Goal: Task Accomplishment & Management: Use online tool/utility

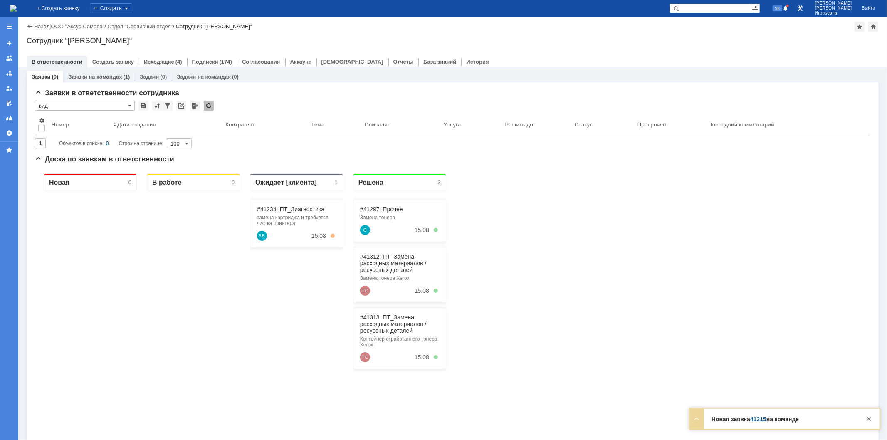
click at [100, 77] on link "Заявки на командах" at bounding box center [95, 77] width 54 height 6
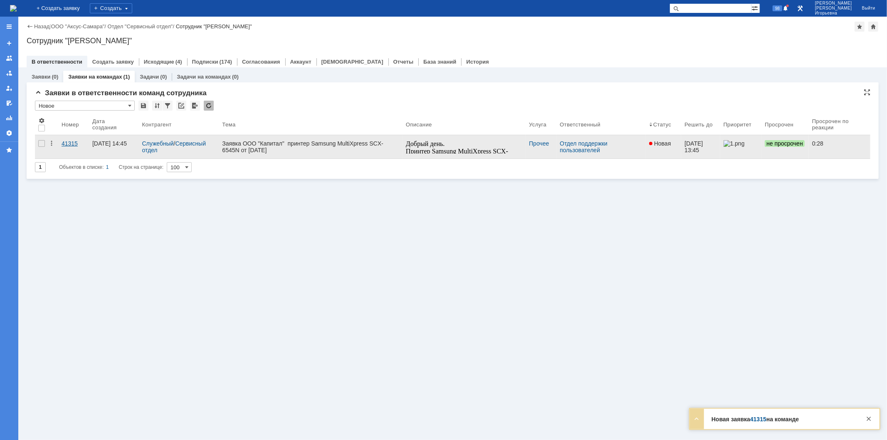
click at [69, 144] on div "41315" at bounding box center [74, 143] width 24 height 7
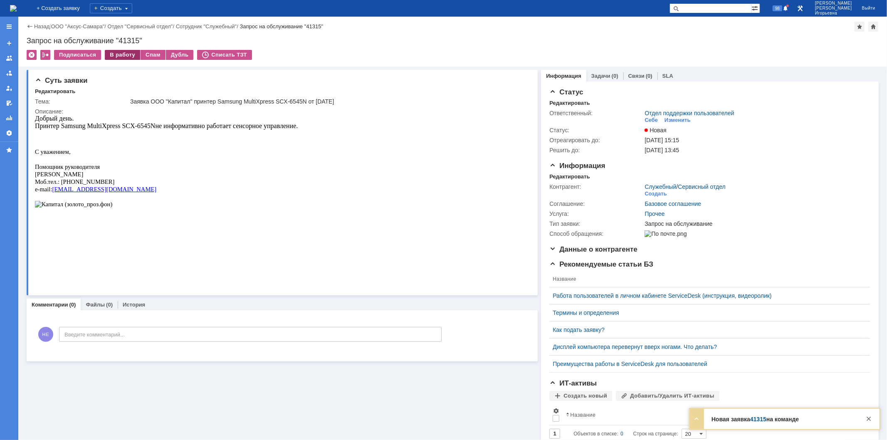
click at [126, 53] on div "В работу" at bounding box center [122, 55] width 35 height 10
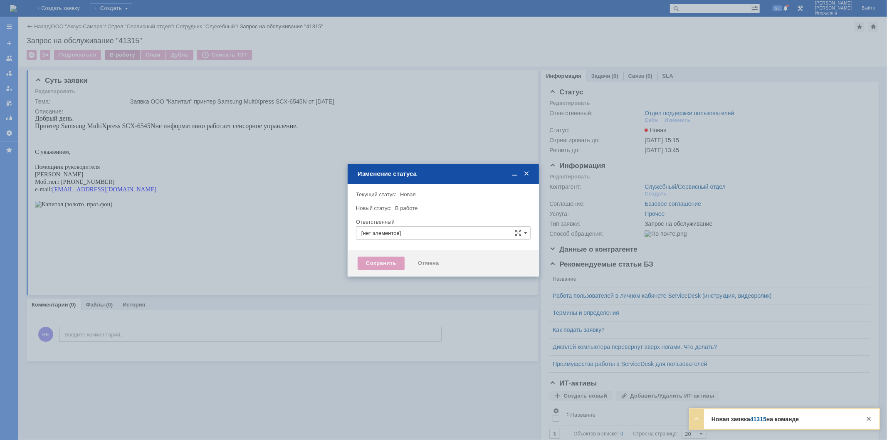
type input "Отдел поддержки пользователей"
type input "[PERSON_NAME]"
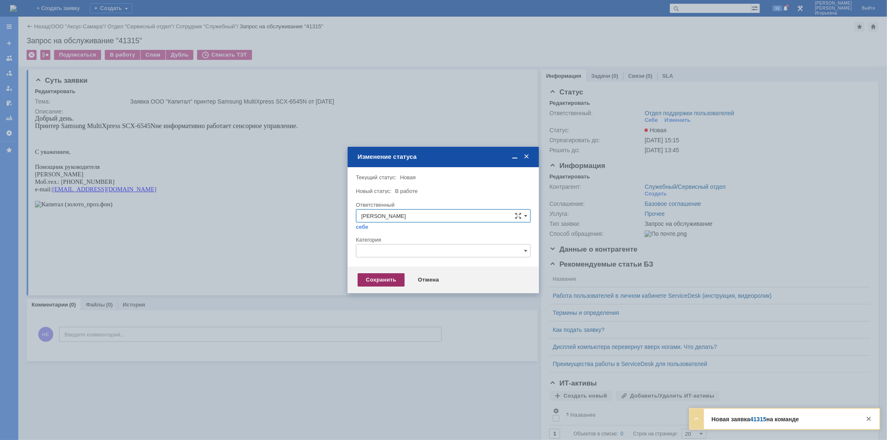
click at [377, 280] on div "Сохранить" at bounding box center [381, 279] width 47 height 13
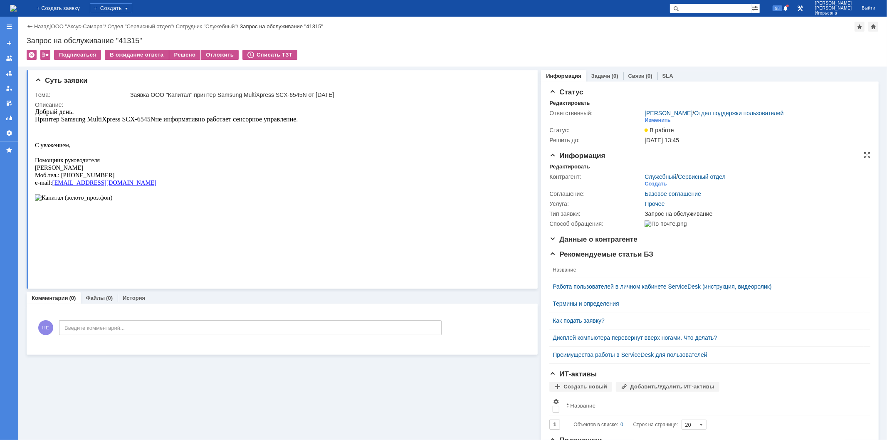
click at [575, 167] on div "Редактировать" at bounding box center [570, 166] width 40 height 7
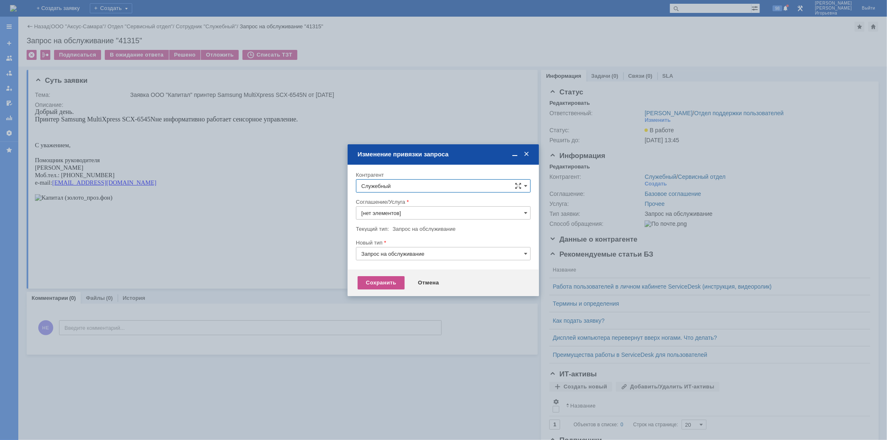
type input "Прочее"
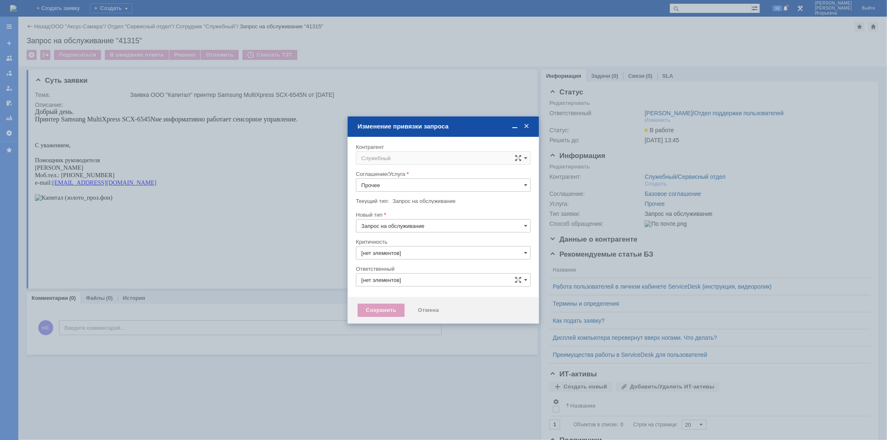
type input "3. Низкая"
type input "[не указано]"
type input "Носенкова Елена Игорьевна"
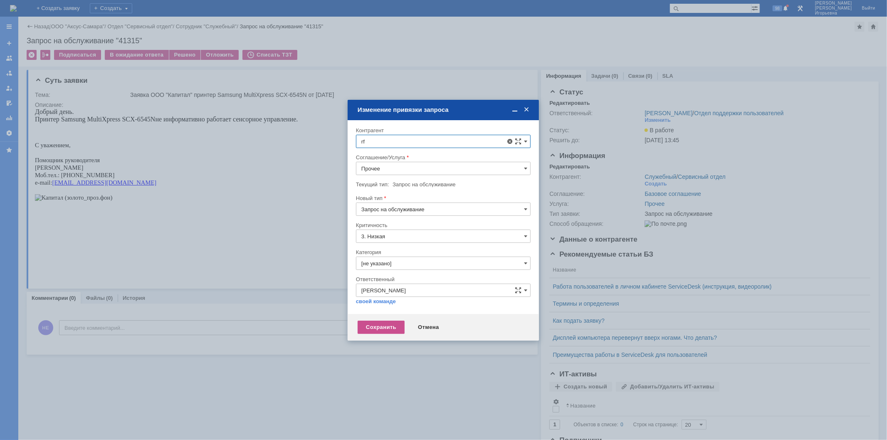
type input "r"
click at [404, 258] on span "[PERSON_NAME]" at bounding box center [403, 258] width 45 height 6
type input "[PERSON_NAME]"
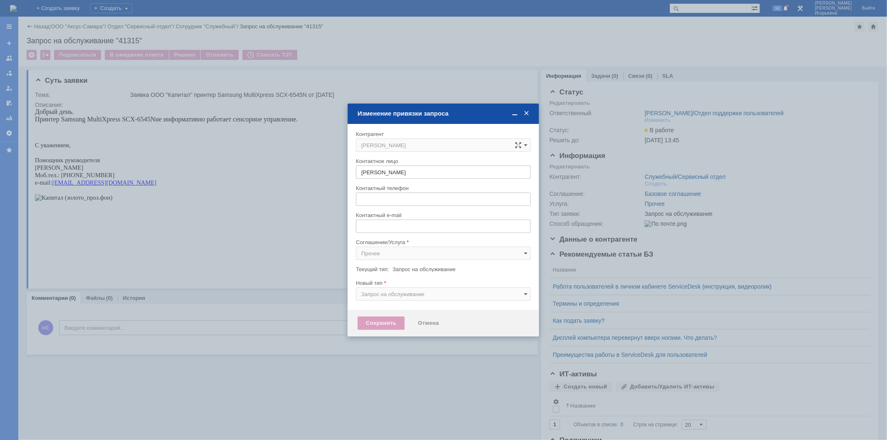
type input "[EMAIL_ADDRESS][DOMAIN_NAME]"
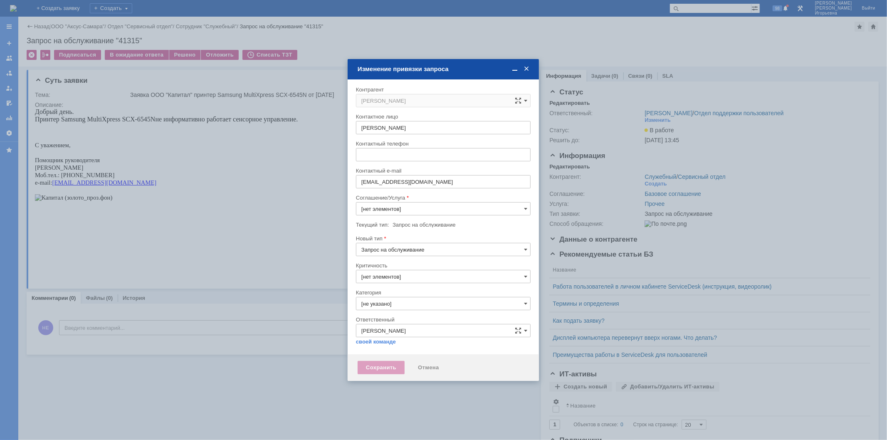
type input "Прочее"
type input "3. Низкая"
click at [381, 209] on input "Прочее" at bounding box center [443, 208] width 175 height 13
click at [381, 296] on span "ПТ_Диагностика" at bounding box center [444, 296] width 164 height 7
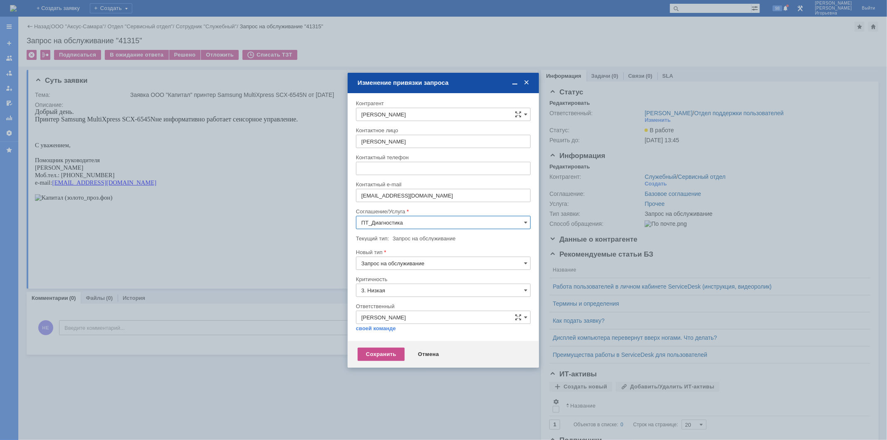
type input "ПТ_Диагностика"
click at [383, 353] on div "Сохранить" at bounding box center [381, 354] width 47 height 13
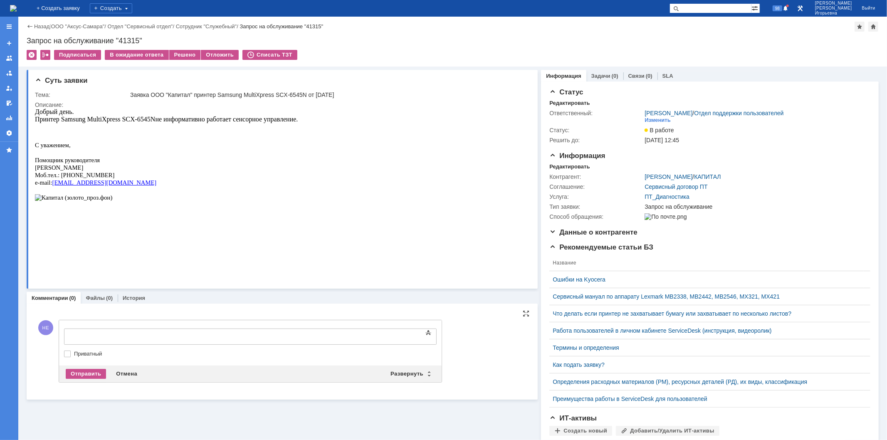
scroll to position [0, 0]
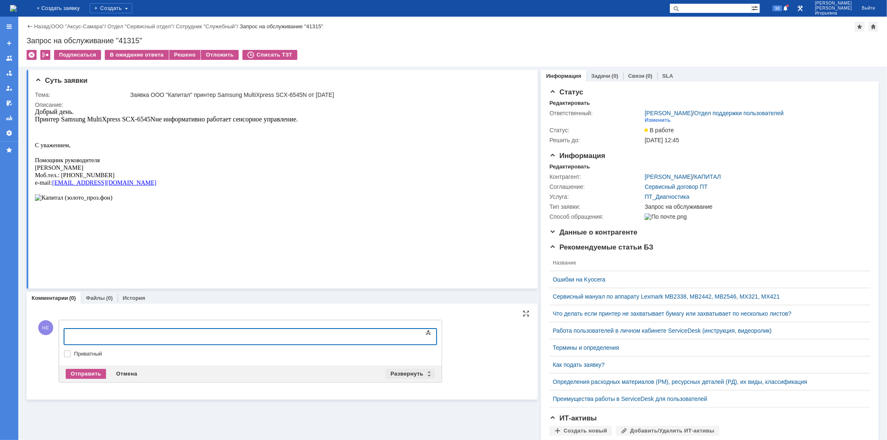
click at [431, 374] on div "Развернуть" at bounding box center [411, 374] width 50 height 10
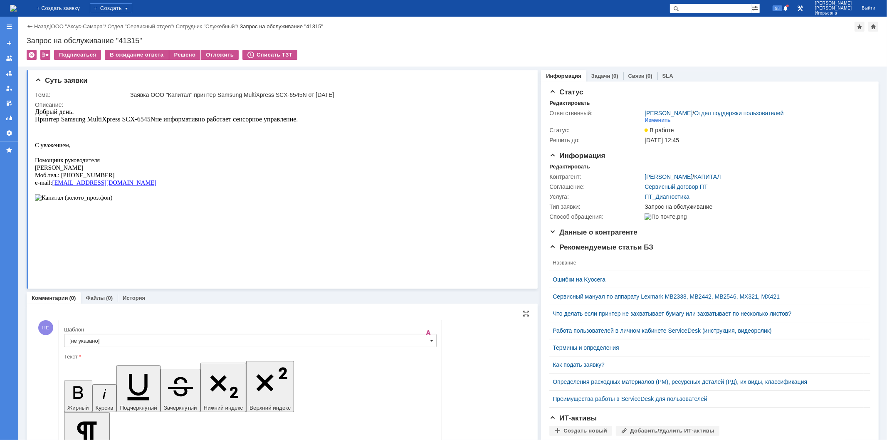
click at [431, 342] on span at bounding box center [431, 340] width 3 height 7
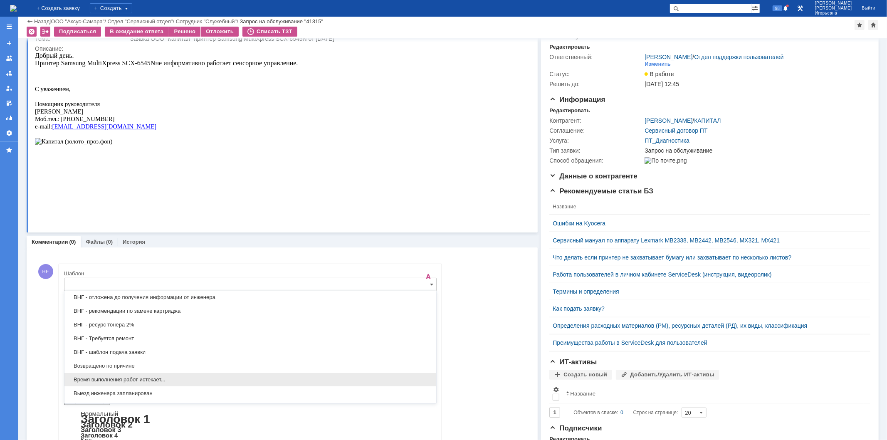
scroll to position [291, 0]
click at [80, 381] on span "Выезд инженера запланирован" at bounding box center [250, 379] width 362 height 7
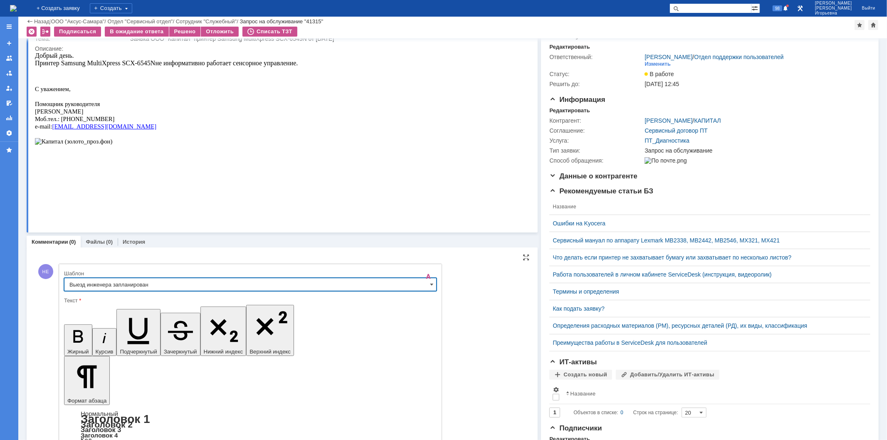
type input "Выезд инженера запланирован"
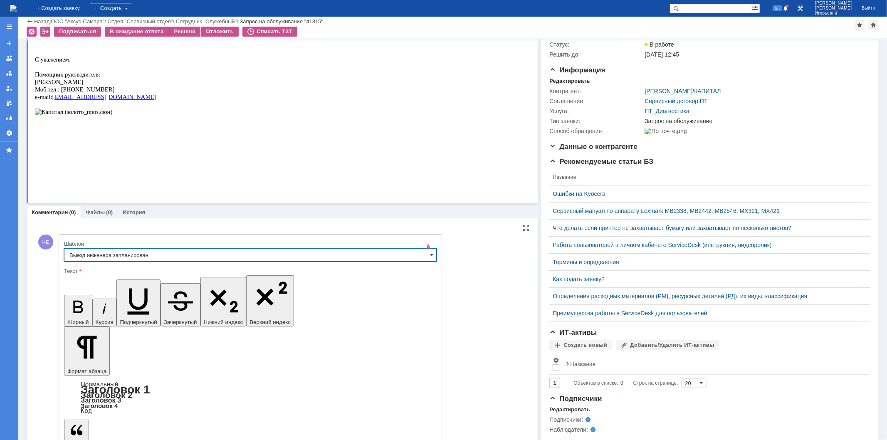
scroll to position [67, 0]
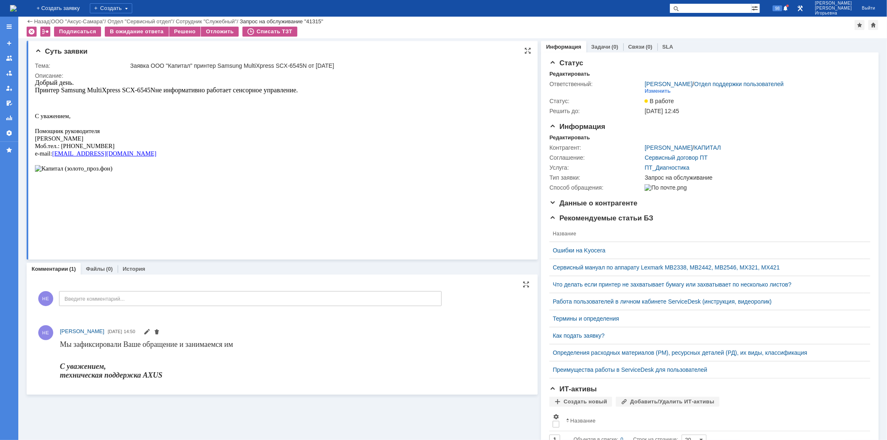
scroll to position [0, 0]
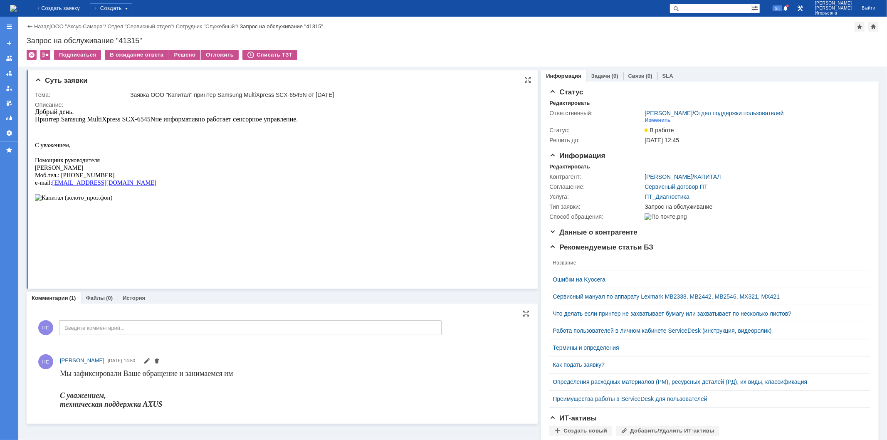
drag, startPoint x: 111, startPoint y: 177, endPoint x: 35, endPoint y: 110, distance: 101.4
click at [35, 110] on div "Добрый день. Принтер Samsung MultiXpress SCX-6545N не информативно работает сен…" at bounding box center [166, 166] width 263 height 116
copy div "Добрый день. Принтер Samsung MultiXpress SCX-6545N не информативно работает сен…"
click at [595, 70] on div "Задачи (0)" at bounding box center [605, 76] width 37 height 12
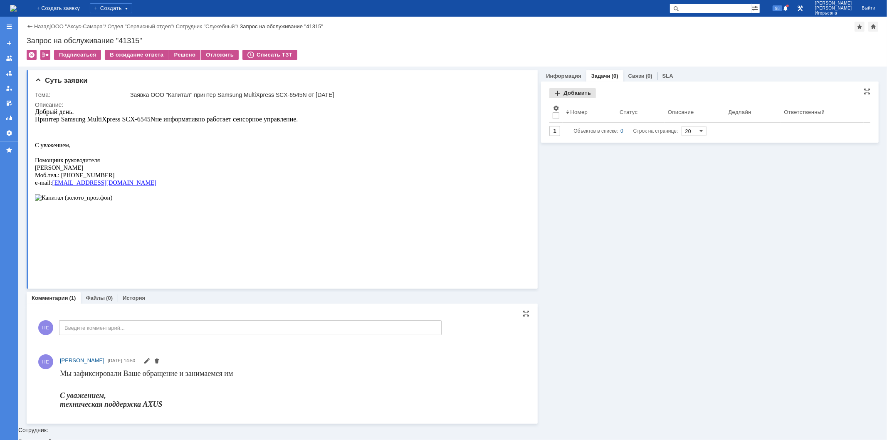
click at [565, 92] on div "Добавить" at bounding box center [573, 93] width 47 height 10
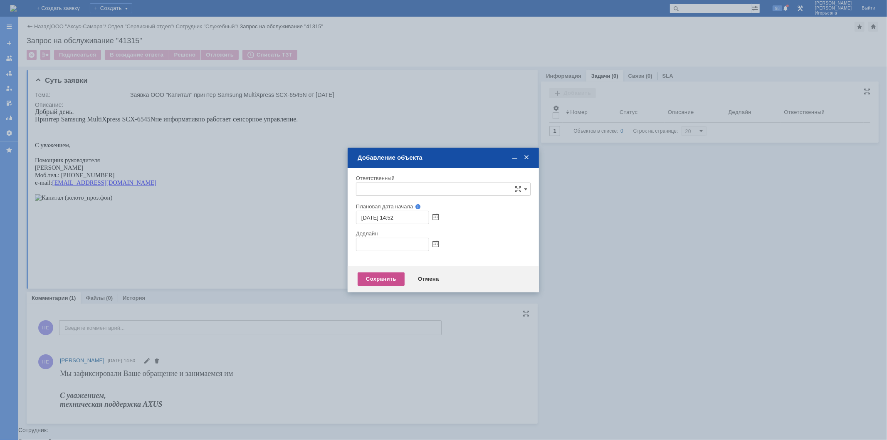
type input "[не указано]"
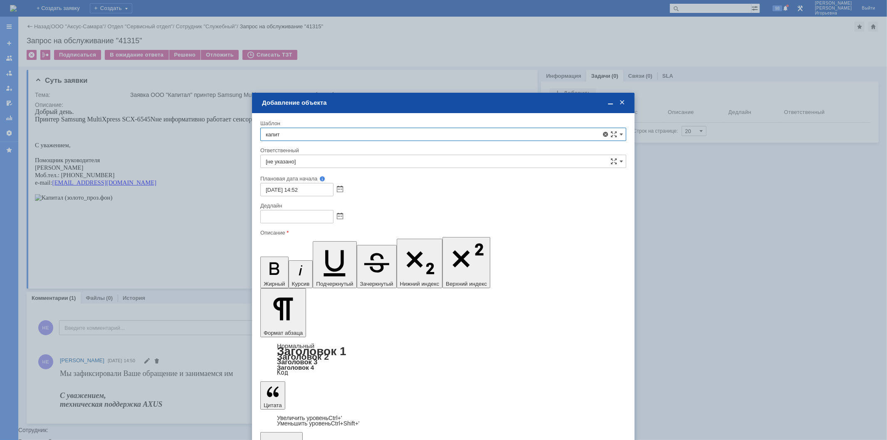
click at [299, 179] on span "КАПИТАЛ - плановые работы" at bounding box center [443, 181] width 355 height 7
type input "КАПИТАЛ - плановые работы"
type input "Кубышкин Александр Анатольевич"
type input "24.08.2025 14:52"
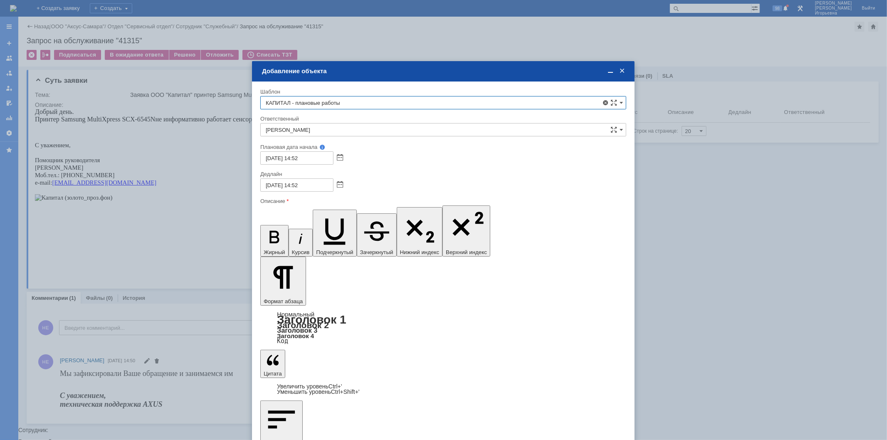
type input "КАПИТАЛ - плановые работы"
click at [339, 184] on span at bounding box center [340, 185] width 6 height 7
click at [316, 230] on div "15" at bounding box center [316, 233] width 8 height 7
type input "15.08.2025 14:52"
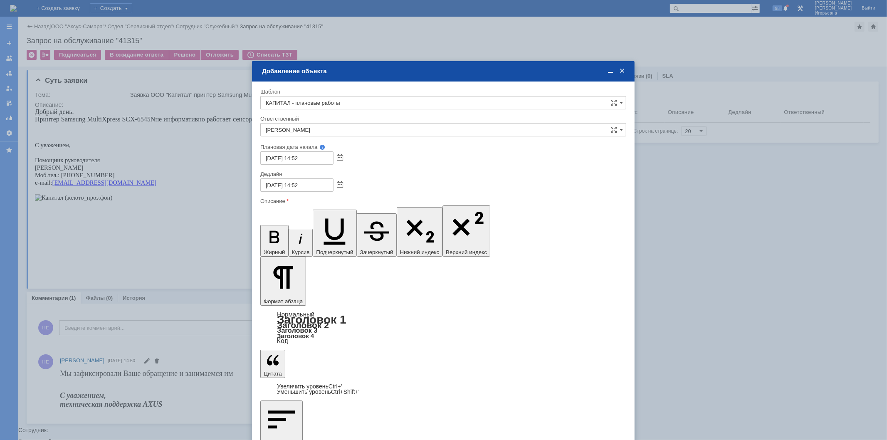
scroll to position [104, 0]
drag, startPoint x: 266, startPoint y: 2336, endPoint x: 451, endPoint y: 2484, distance: 236.5
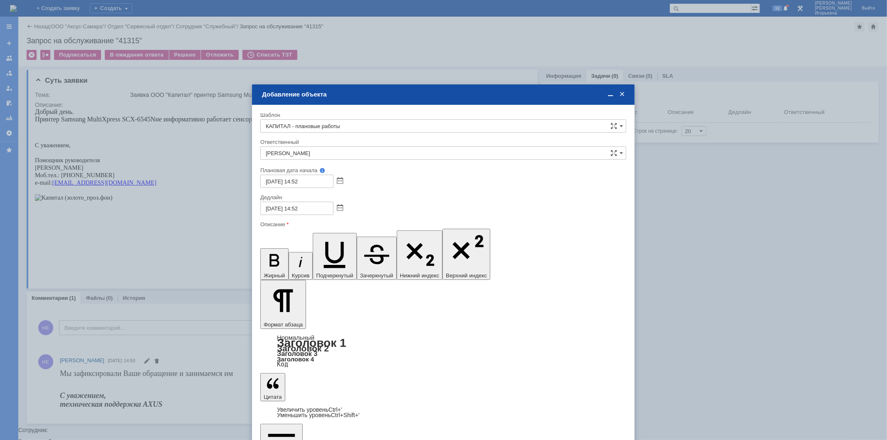
scroll to position [0, 0]
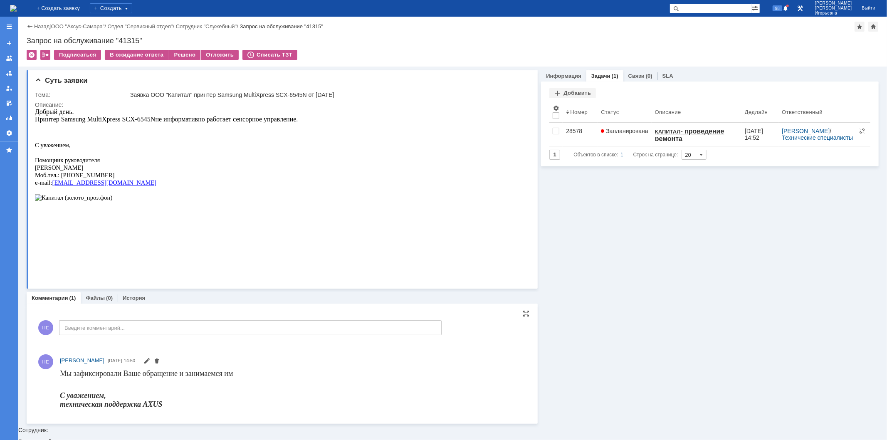
click at [17, 6] on img at bounding box center [13, 8] width 7 height 7
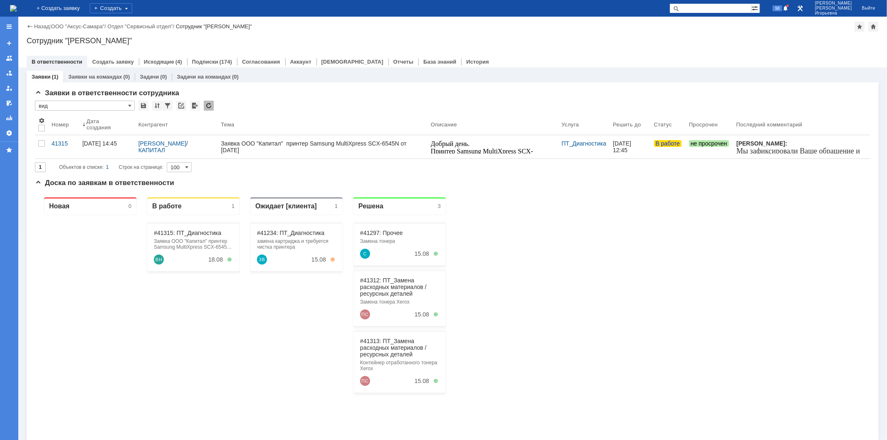
click at [707, 7] on input "text" at bounding box center [711, 8] width 82 height 10
type input "28525"
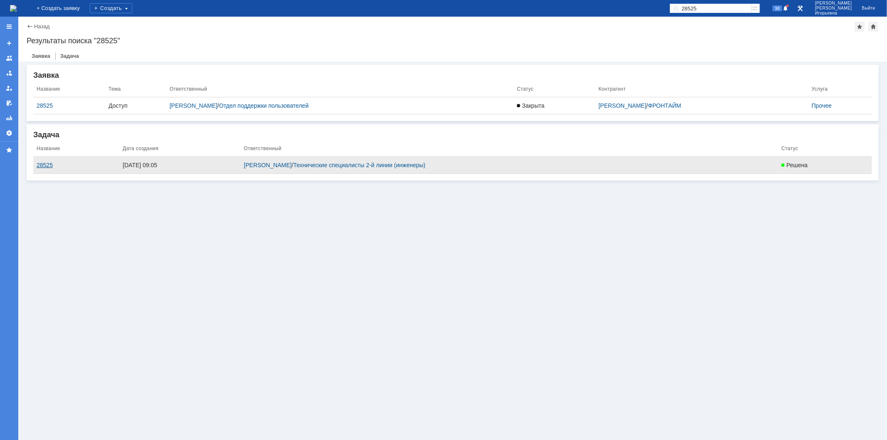
click at [46, 166] on div "28525" at bounding box center [76, 165] width 79 height 7
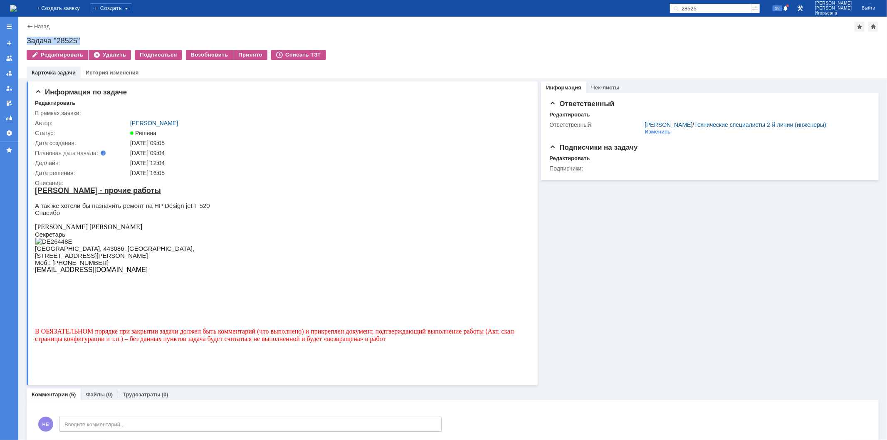
drag, startPoint x: 90, startPoint y: 46, endPoint x: 24, endPoint y: 36, distance: 67.0
click at [24, 36] on div "Назад | Задача "28525" Задача "28525" Редактировать Удалить Подписаться Возобно…" at bounding box center [452, 48] width 869 height 62
copy div "Задача "28525""
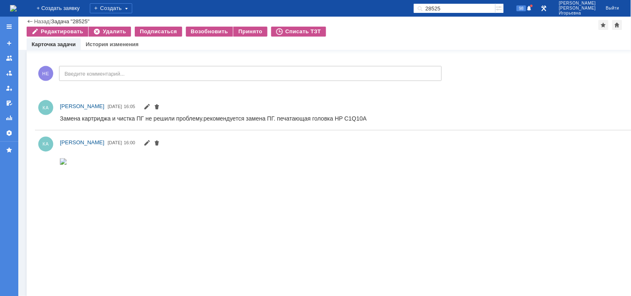
scroll to position [323, 0]
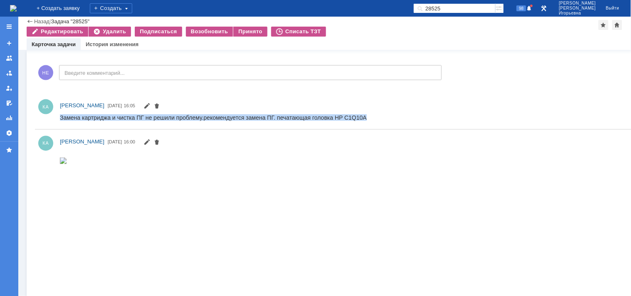
drag, startPoint x: 367, startPoint y: 114, endPoint x: 117, endPoint y: 229, distance: 275.3
click at [59, 114] on html "Замена картриджа и чистка ПГ не решили проблему.рекомендуется замена ПГ. печата…" at bounding box center [456, 117] width 795 height 7
copy div "Замена картриджа и чистка ПГ не решили проблему.рекомендуется замена ПГ. печата…"
click at [17, 6] on img at bounding box center [13, 8] width 7 height 7
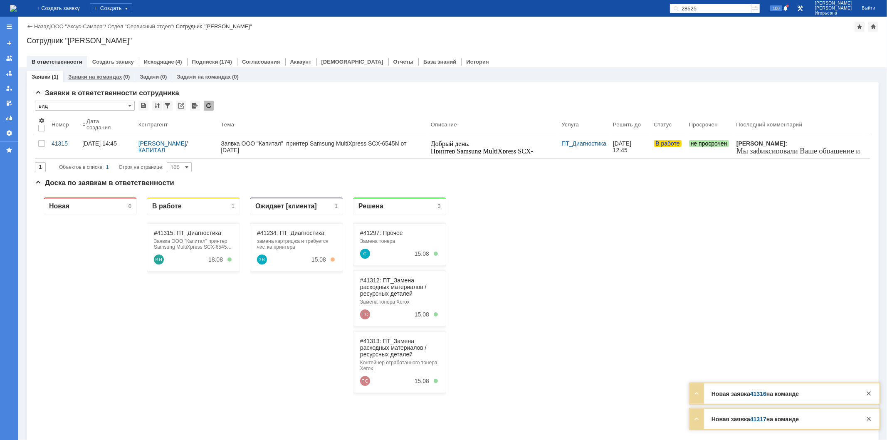
click at [97, 75] on link "Заявки на командах" at bounding box center [95, 77] width 54 height 6
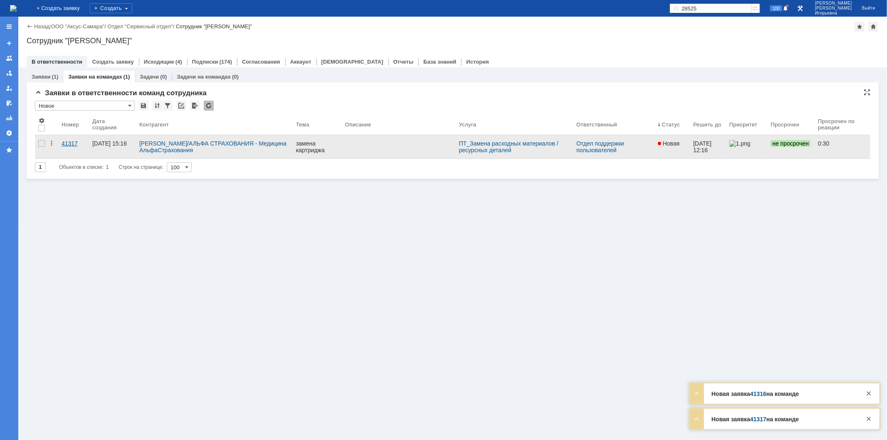
click at [72, 144] on div "41317" at bounding box center [74, 143] width 24 height 7
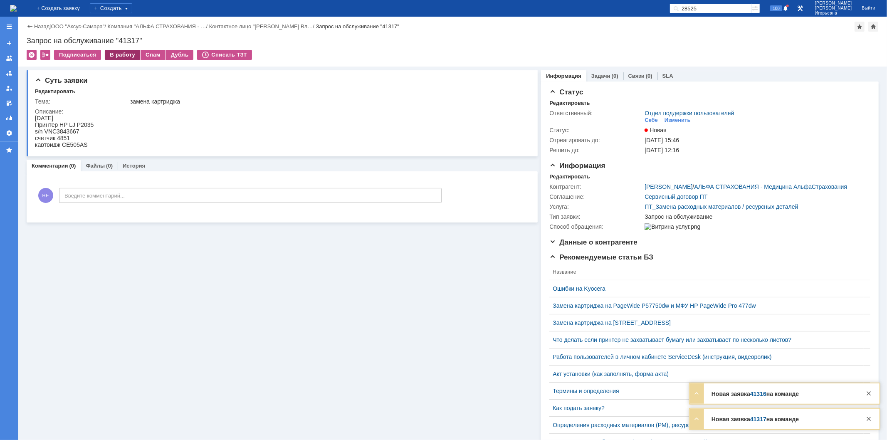
click at [123, 55] on div "В работу" at bounding box center [122, 55] width 35 height 10
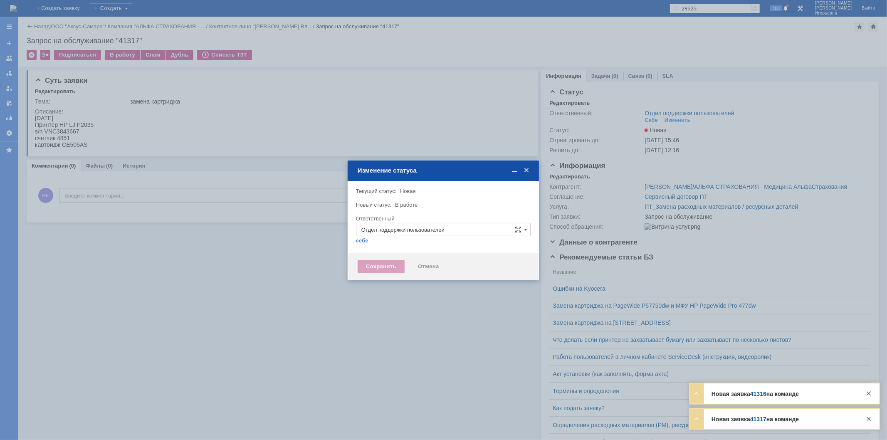
type input "[PERSON_NAME]"
click at [364, 261] on div "Сохранить" at bounding box center [381, 266] width 47 height 13
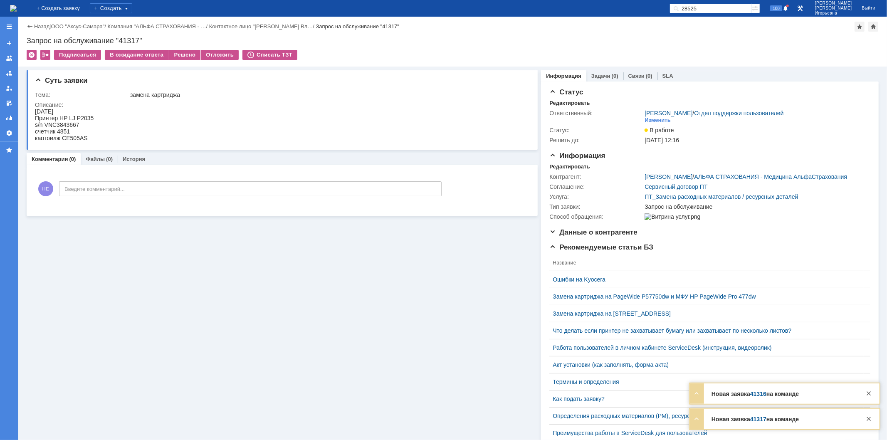
click at [17, 7] on img at bounding box center [13, 8] width 7 height 7
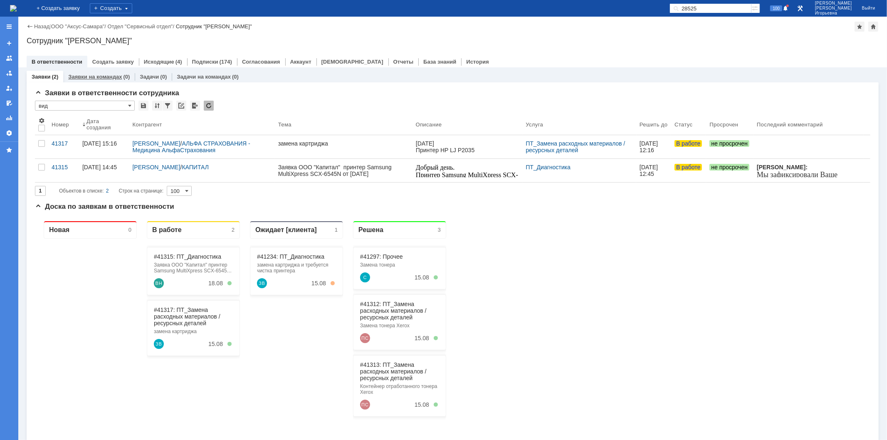
click at [94, 77] on link "Заявки на командах" at bounding box center [95, 77] width 54 height 6
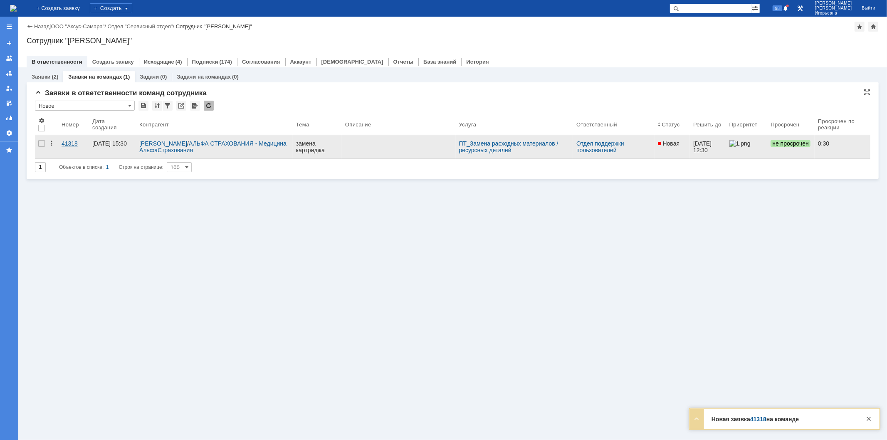
click at [71, 141] on div "41318" at bounding box center [74, 143] width 24 height 7
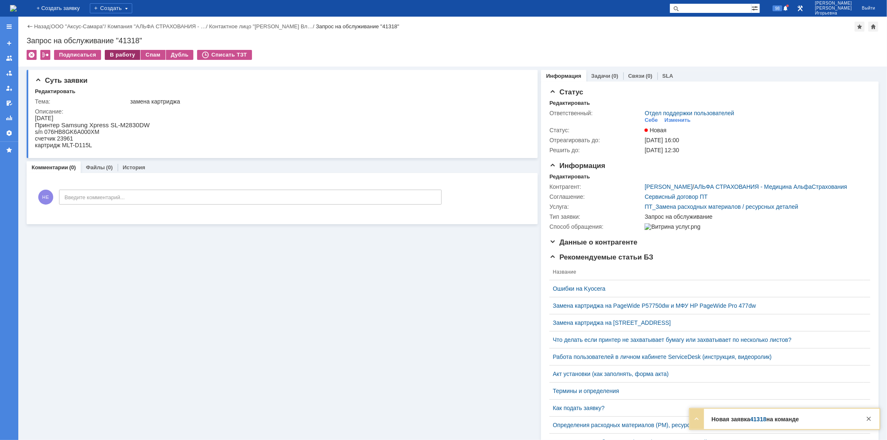
click at [124, 54] on div "В работу" at bounding box center [122, 55] width 35 height 10
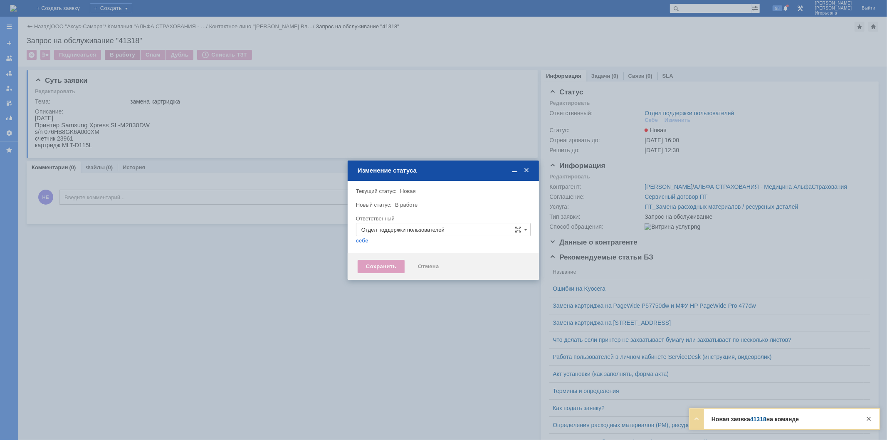
type input "Носенкова Елена Игорьевна"
click at [384, 267] on div "Сохранить" at bounding box center [381, 266] width 47 height 13
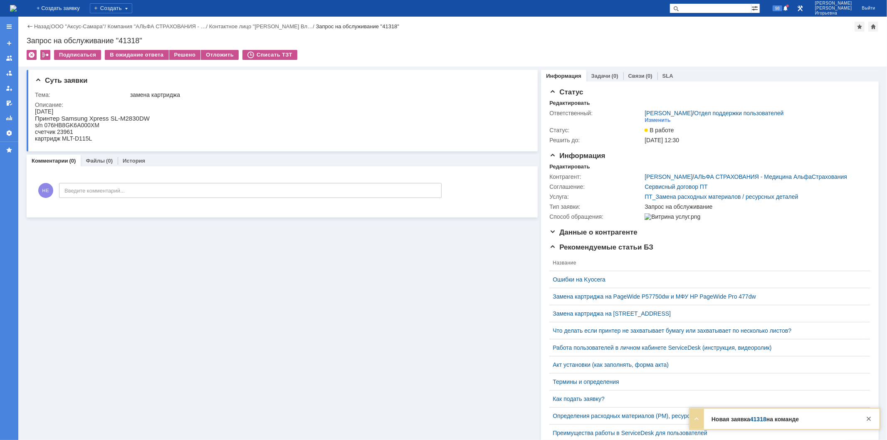
click at [17, 7] on img at bounding box center [13, 8] width 7 height 7
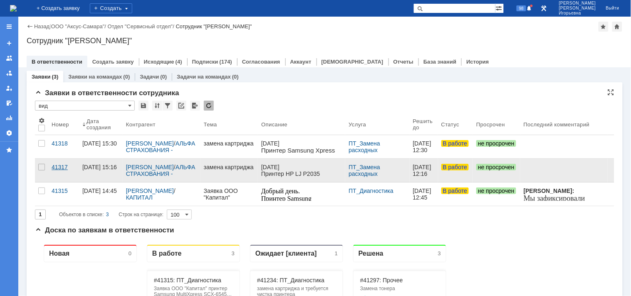
click at [64, 166] on div "41317" at bounding box center [64, 167] width 24 height 7
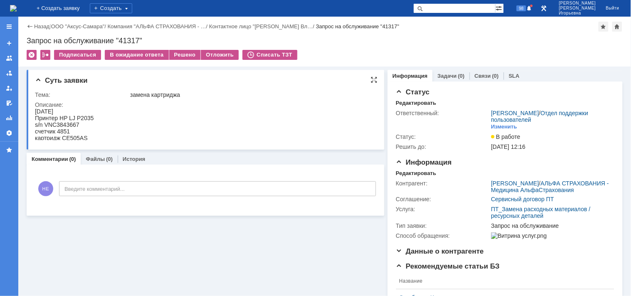
click at [73, 123] on div "s/n VNC3843667" at bounding box center [64, 124] width 59 height 7
copy div "VNC3843667"
click at [130, 38] on div "Запрос на обслуживание "41317"" at bounding box center [325, 41] width 596 height 8
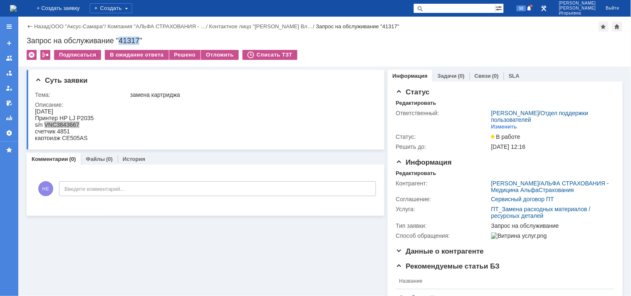
copy div "41317"
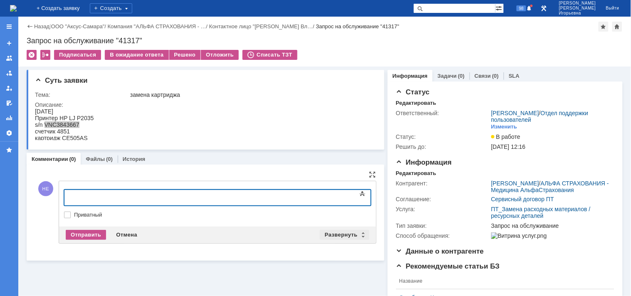
click at [359, 233] on div "Развернуть" at bounding box center [345, 235] width 50 height 10
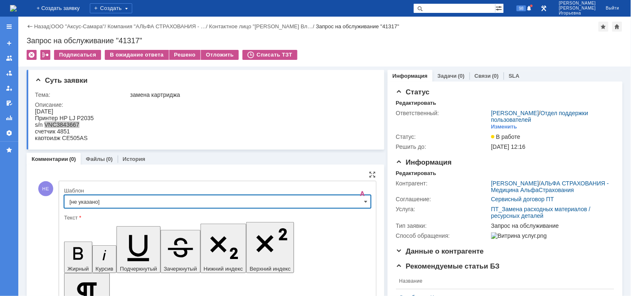
click at [358, 202] on input "[не указано]" at bounding box center [217, 201] width 307 height 13
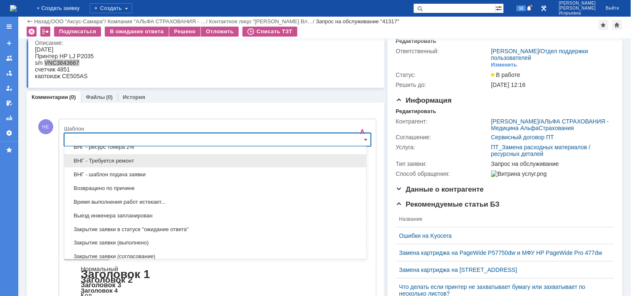
scroll to position [430, 0]
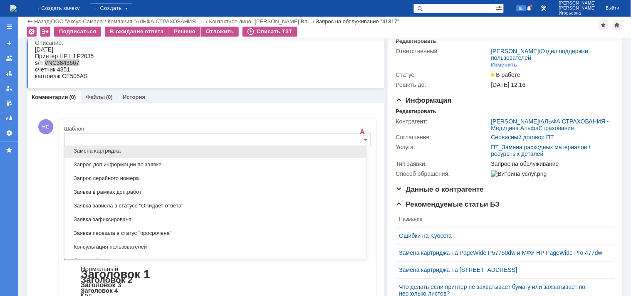
click at [85, 154] on span "Замена картриджа" at bounding box center [215, 151] width 292 height 7
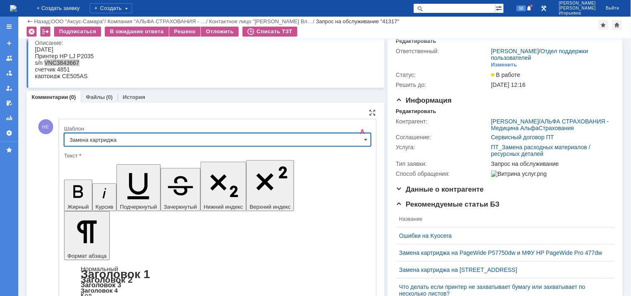
type input "Замена картриджа"
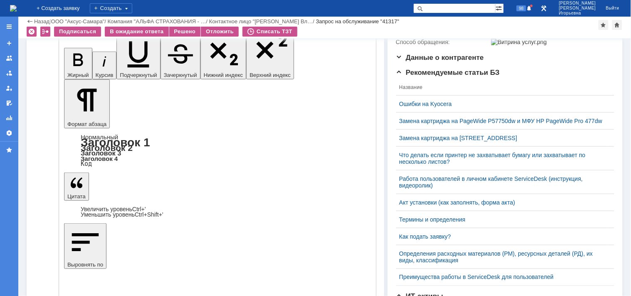
scroll to position [218, 0]
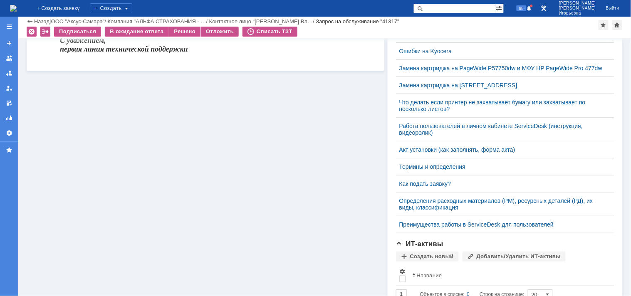
scroll to position [0, 0]
click at [180, 35] on div "Решено" at bounding box center [185, 32] width 32 height 10
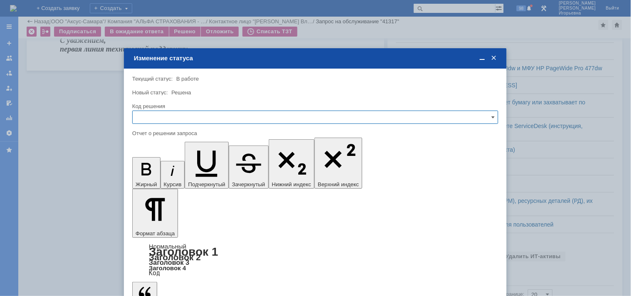
click at [152, 115] on input "text" at bounding box center [315, 117] width 366 height 13
drag, startPoint x: 159, startPoint y: 172, endPoint x: 33, endPoint y: 43, distance: 180.3
click at [159, 172] on span "Решено" at bounding box center [315, 173] width 355 height 7
type input "Решено"
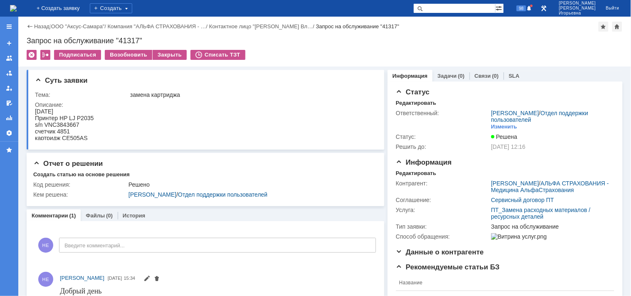
click at [17, 6] on img at bounding box center [13, 8] width 7 height 7
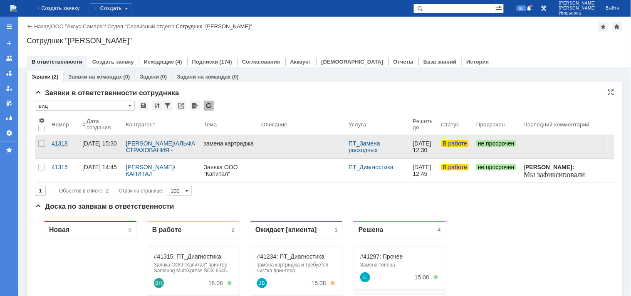
click at [62, 144] on div "41318" at bounding box center [64, 143] width 24 height 7
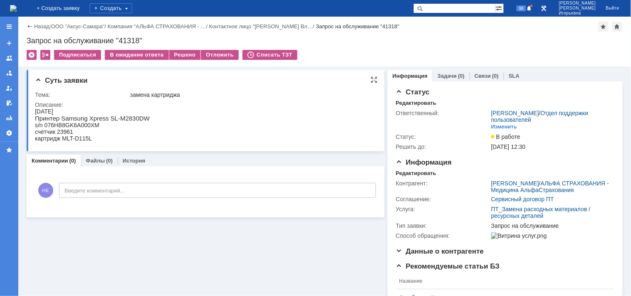
click at [85, 125] on div "s/n 076HB8GK6A000XM" at bounding box center [92, 124] width 115 height 7
copy div "076HB8GK6A000XM"
click at [126, 39] on div "Запрос на обслуживание "41318"" at bounding box center [325, 41] width 596 height 8
click at [131, 40] on div "Запрос на обслуживание "41318"" at bounding box center [325, 41] width 596 height 8
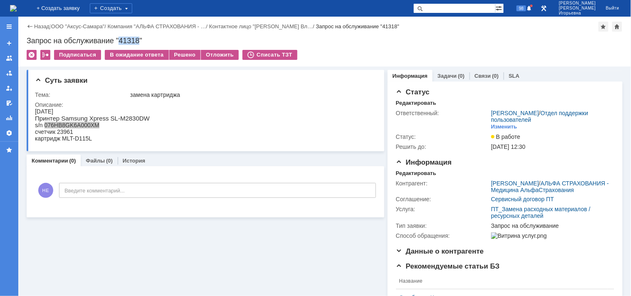
click at [131, 39] on div "Запрос на обслуживание "41318"" at bounding box center [325, 41] width 596 height 8
copy div "41318"
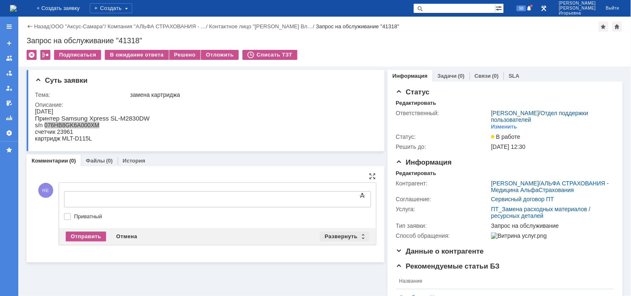
click at [360, 235] on div "Развернуть" at bounding box center [345, 237] width 50 height 10
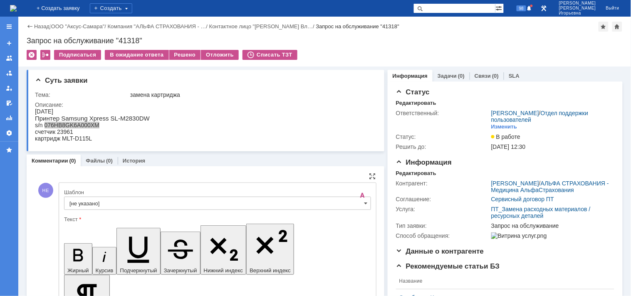
click at [358, 202] on input "[не указано]" at bounding box center [217, 203] width 307 height 13
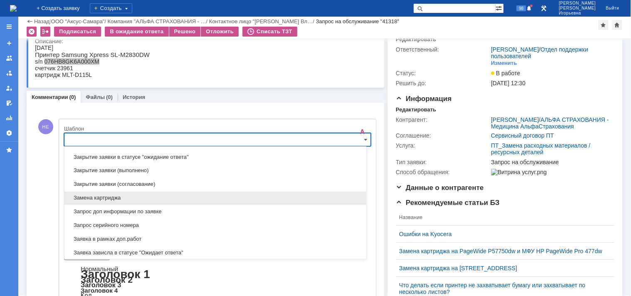
scroll to position [384, 0]
click at [90, 199] on span "Замена картриджа" at bounding box center [215, 197] width 292 height 7
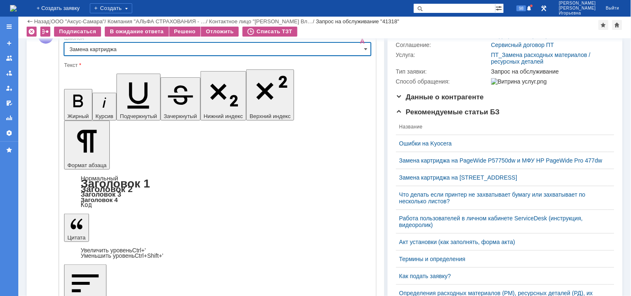
type input "Замена картриджа"
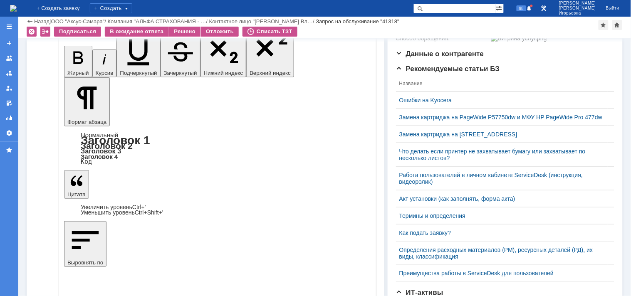
scroll to position [174, 0]
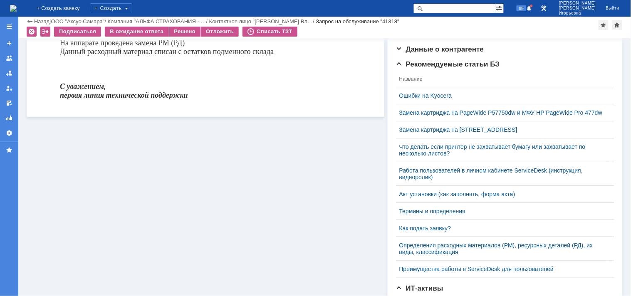
scroll to position [0, 0]
click at [182, 30] on div "Решено" at bounding box center [185, 32] width 32 height 10
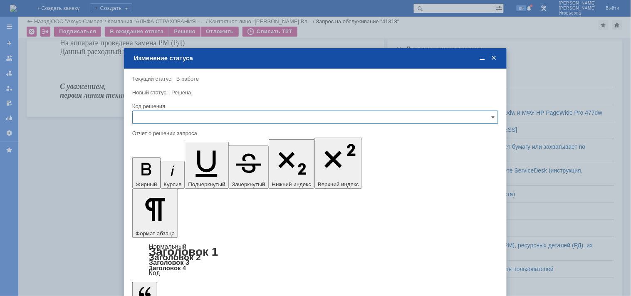
click at [151, 119] on input "text" at bounding box center [315, 117] width 366 height 13
click at [156, 168] on div "Решено" at bounding box center [315, 173] width 365 height 13
type input "Решено"
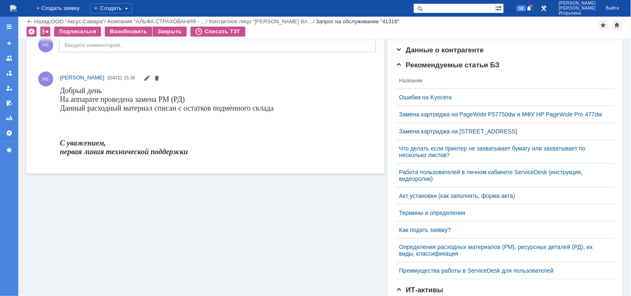
click at [17, 6] on img at bounding box center [13, 8] width 7 height 7
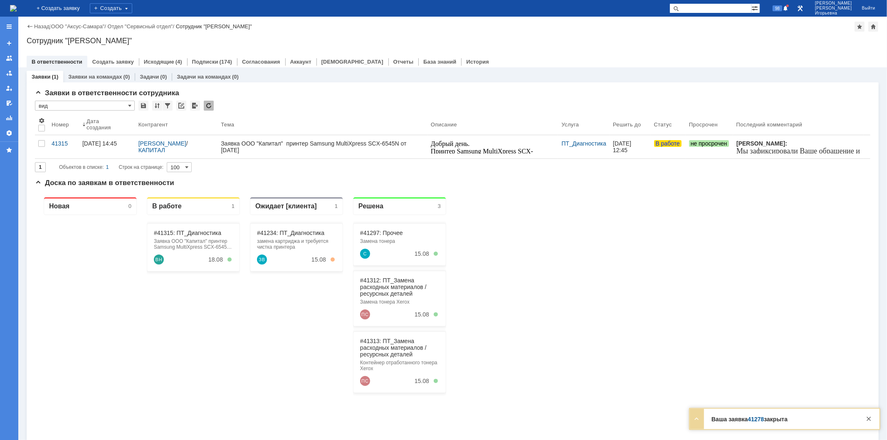
click at [711, 2] on div "На домашнюю + Создать заявку Создать 98 [PERSON_NAME]" at bounding box center [443, 8] width 887 height 17
click at [709, 9] on input "text" at bounding box center [711, 8] width 82 height 10
type input "41278"
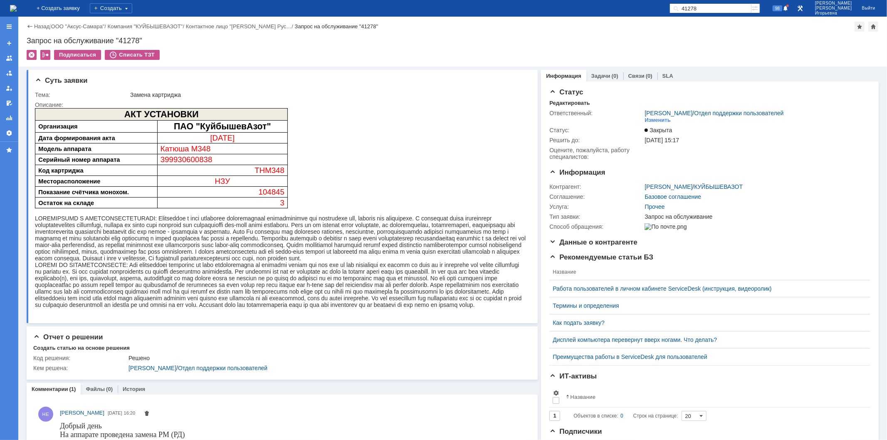
click at [17, 5] on img at bounding box center [13, 8] width 7 height 7
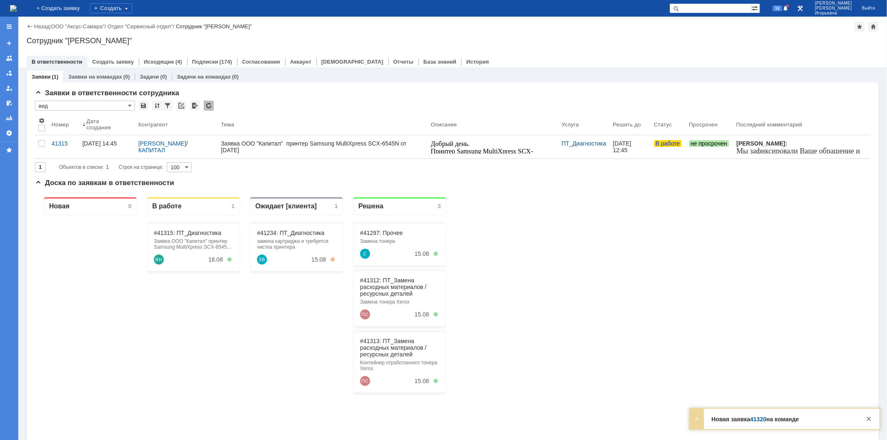
drag, startPoint x: 734, startPoint y: 9, endPoint x: 740, endPoint y: 7, distance: 5.7
click at [736, 9] on input "text" at bounding box center [711, 8] width 82 height 10
type input "41320"
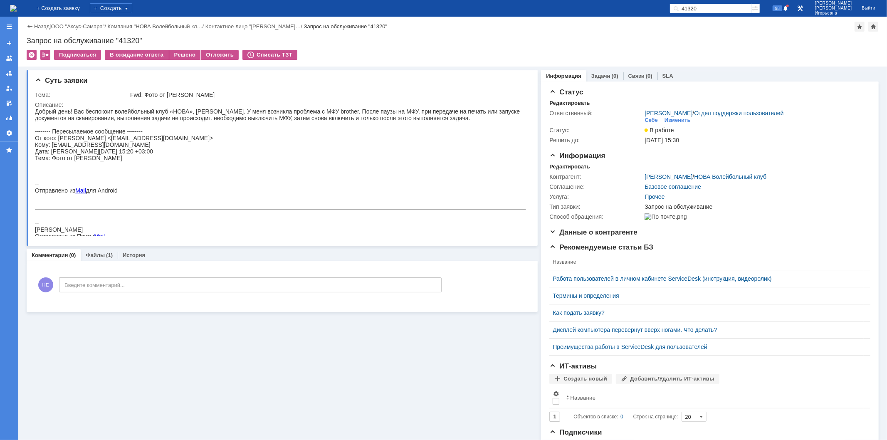
click at [17, 10] on img at bounding box center [13, 8] width 7 height 7
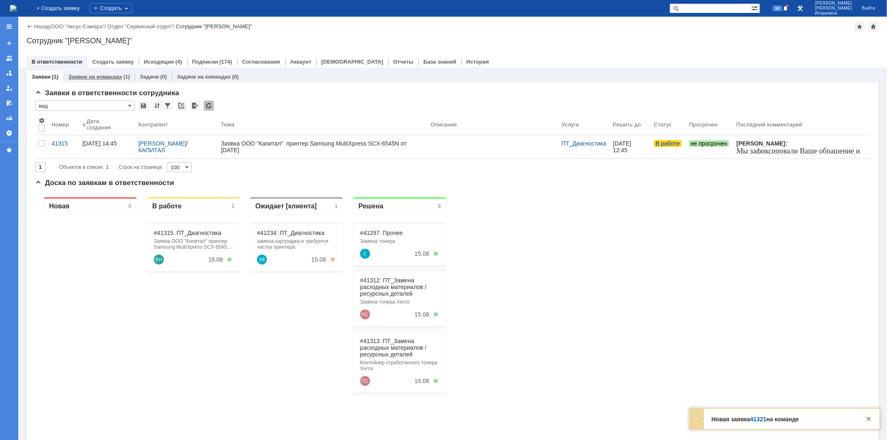
click at [99, 76] on link "Заявки на командах" at bounding box center [95, 77] width 54 height 6
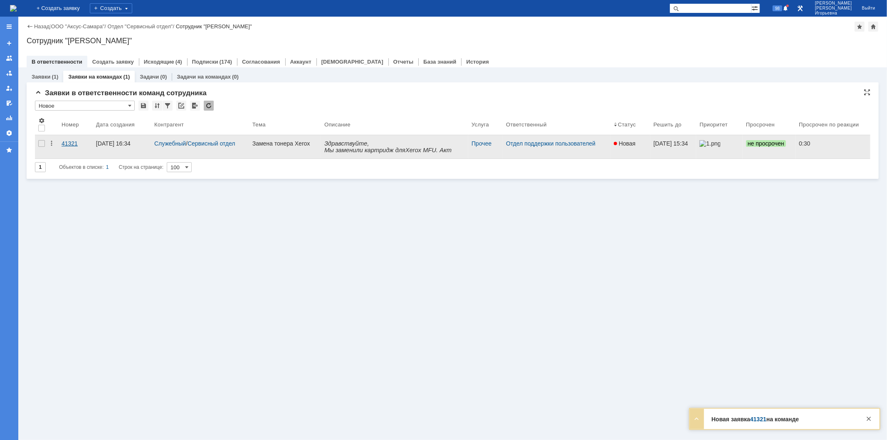
click at [72, 143] on div "41321" at bounding box center [76, 143] width 28 height 7
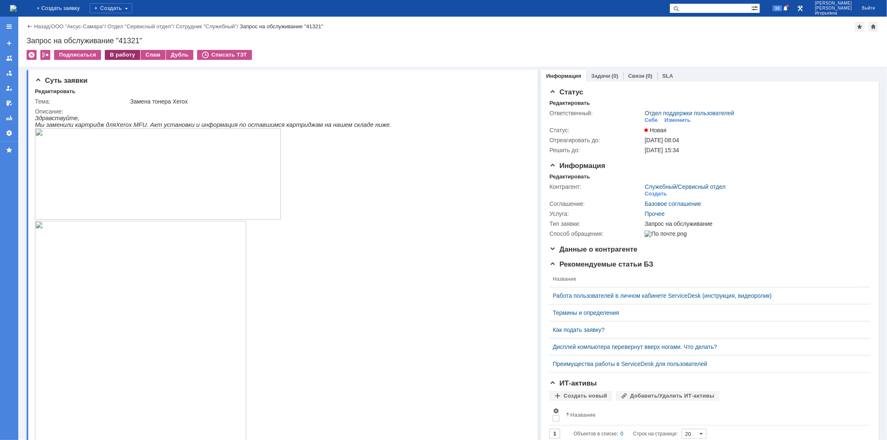
click at [119, 53] on div "В работу" at bounding box center [122, 55] width 35 height 10
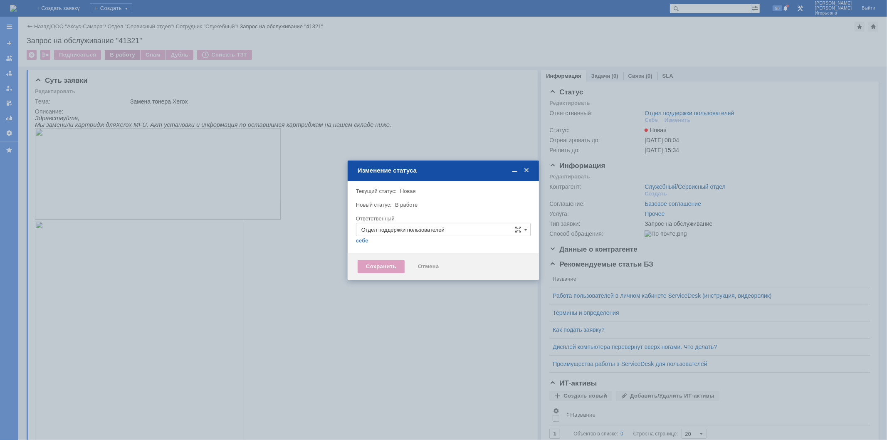
type input "[PERSON_NAME]"
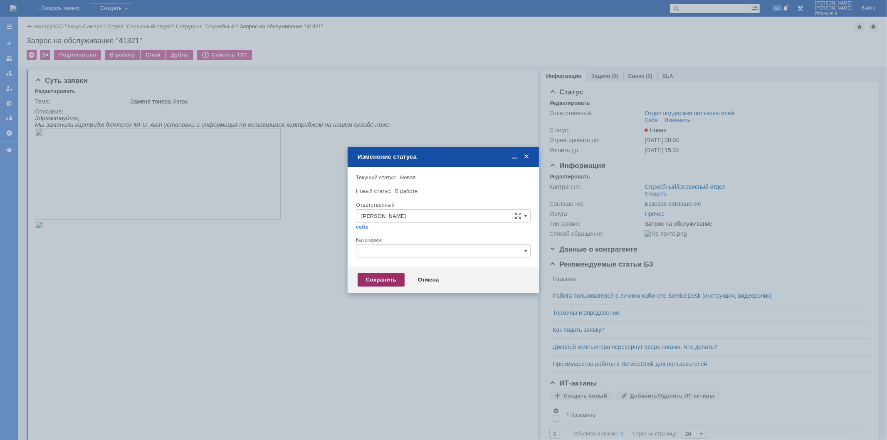
click at [389, 280] on div "Сохранить" at bounding box center [381, 279] width 47 height 13
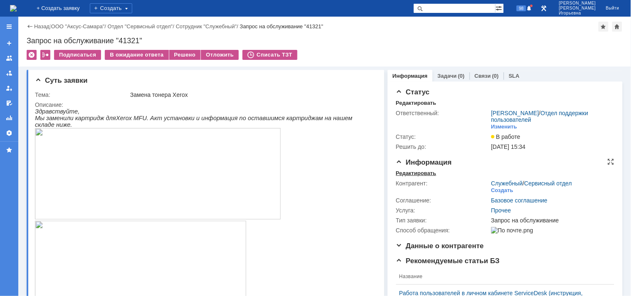
click at [413, 172] on div "Редактировать" at bounding box center [416, 173] width 40 height 7
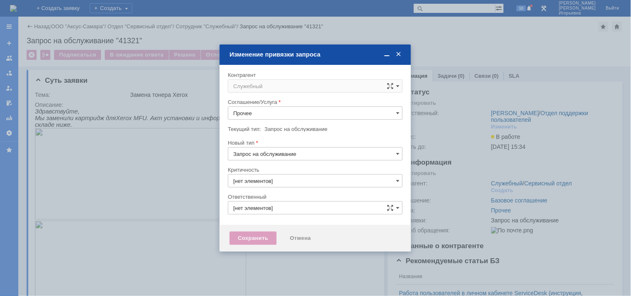
type input "3. Низкая"
type input "[PERSON_NAME]"
type input "[не указано]"
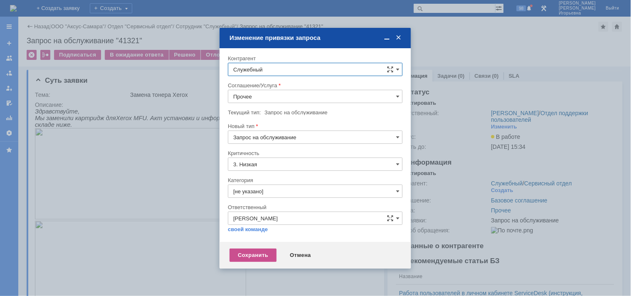
click at [260, 67] on input "Служебный" at bounding box center [315, 69] width 175 height 13
click at [280, 176] on div "[PERSON_NAME]" at bounding box center [325, 172] width 144 height 7
type input "[PERSON_NAME]"
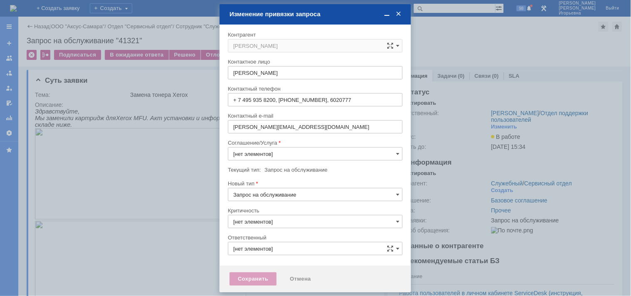
type input "Прочее"
type input "3. Низкая"
type input "[PERSON_NAME]"
type input "[не указано]"
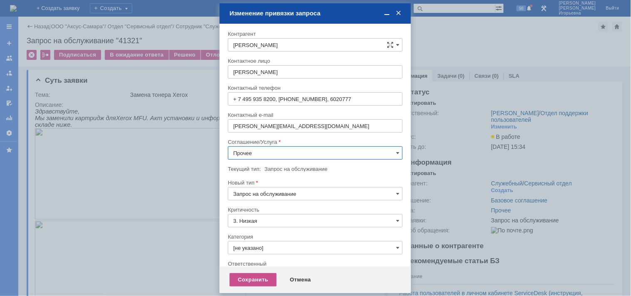
click at [250, 151] on input "Прочее" at bounding box center [315, 152] width 175 height 13
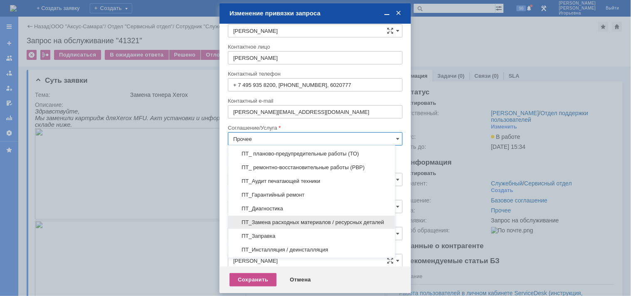
scroll to position [139, 0]
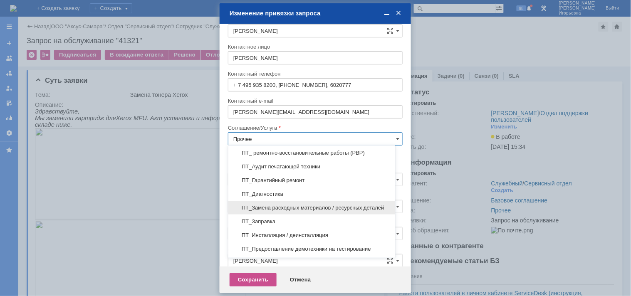
click at [278, 211] on span "ПТ_Замена расходных материалов / ресурсных деталей" at bounding box center [311, 208] width 157 height 7
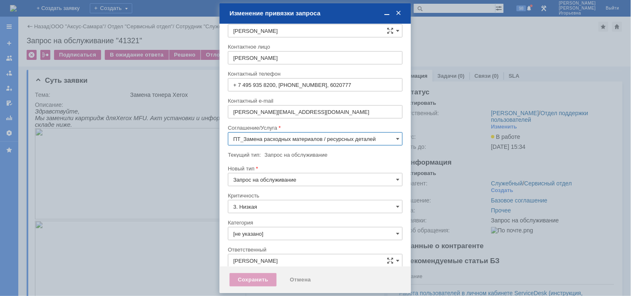
scroll to position [5, 0]
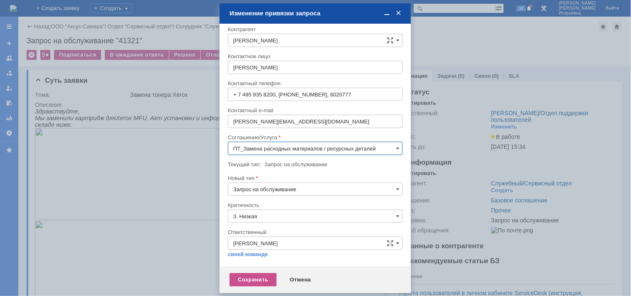
type input "ПТ_Замена расходных материалов / ресурсных деталей"
click at [248, 280] on div "Сохранить" at bounding box center [253, 279] width 47 height 13
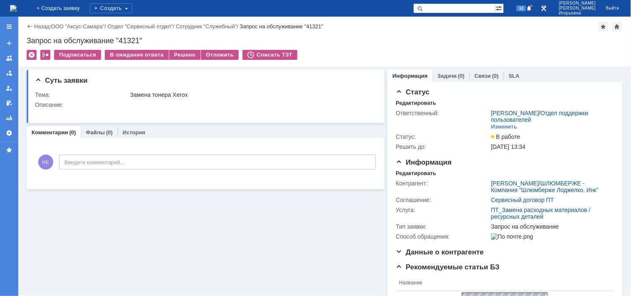
scroll to position [0, 0]
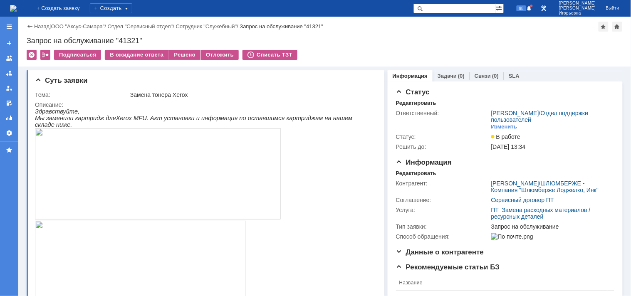
click at [132, 38] on div "Запрос на обслуживание "41321"" at bounding box center [325, 41] width 596 height 8
copy div "41321"
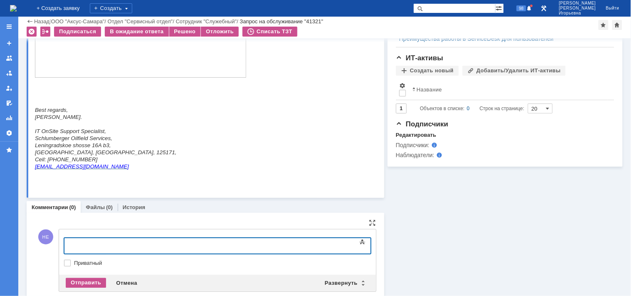
scroll to position [421, 0]
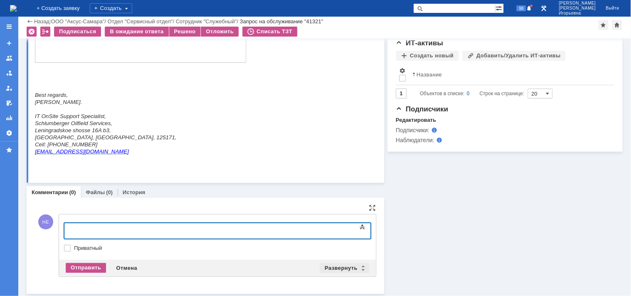
click at [361, 267] on div "Развернуть" at bounding box center [345, 268] width 50 height 10
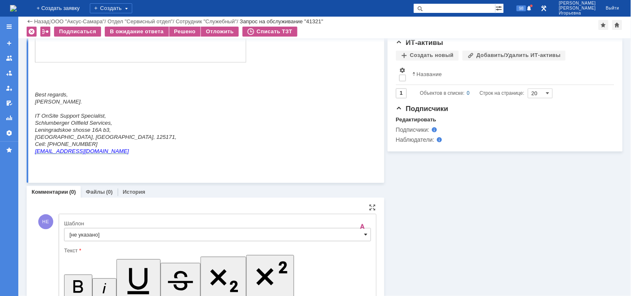
scroll to position [0, 0]
click at [364, 234] on span at bounding box center [365, 235] width 3 height 7
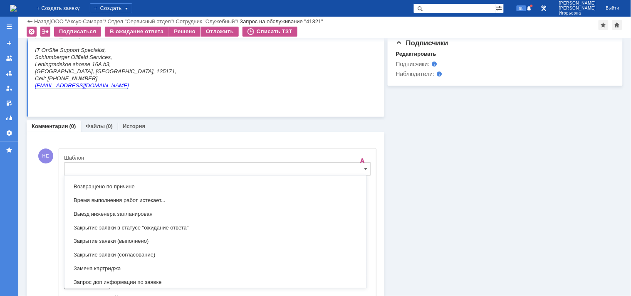
scroll to position [430, 0]
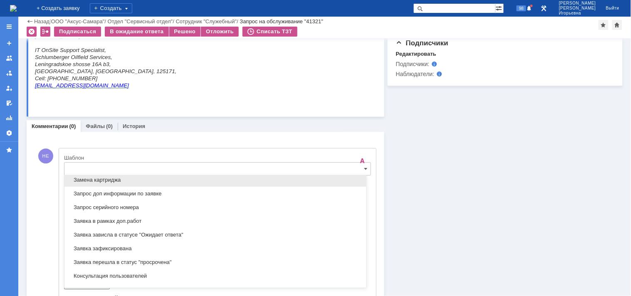
click at [99, 181] on span "Замена картриджа" at bounding box center [215, 180] width 292 height 7
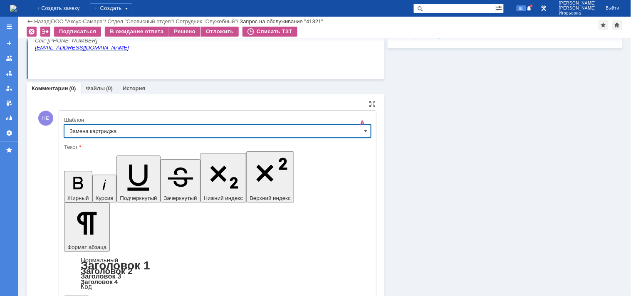
type input "Замена картриджа"
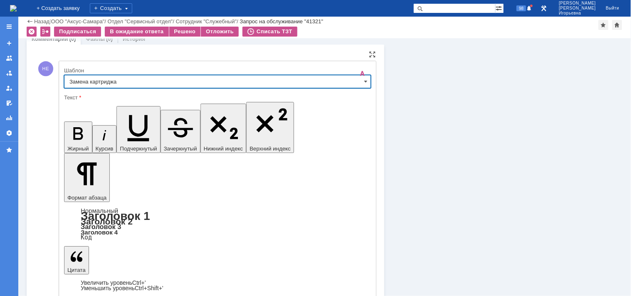
scroll to position [577, 0]
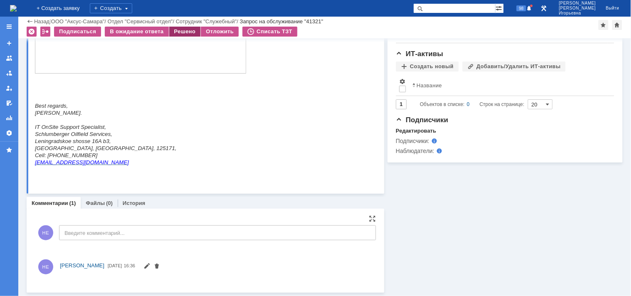
scroll to position [479, 0]
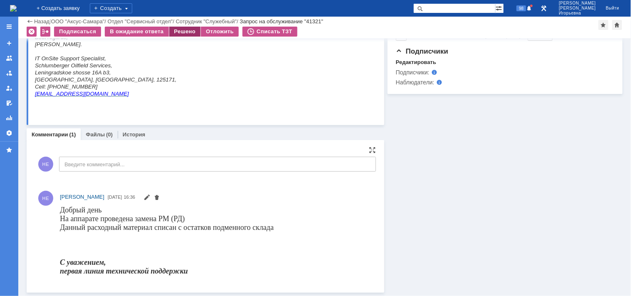
click at [180, 30] on div "Решено" at bounding box center [185, 32] width 32 height 10
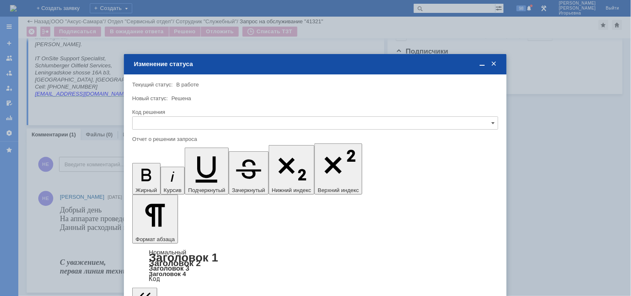
scroll to position [0, 0]
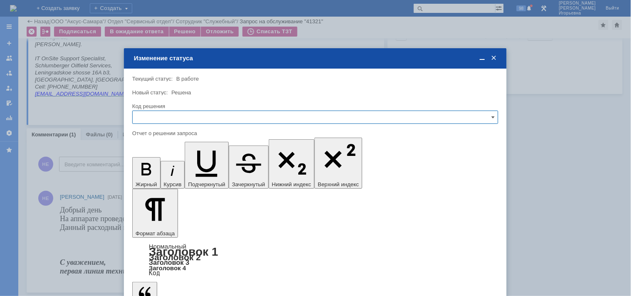
click at [159, 111] on input "text" at bounding box center [315, 117] width 366 height 13
click at [153, 171] on span "Решено" at bounding box center [315, 173] width 355 height 7
type input "Решено"
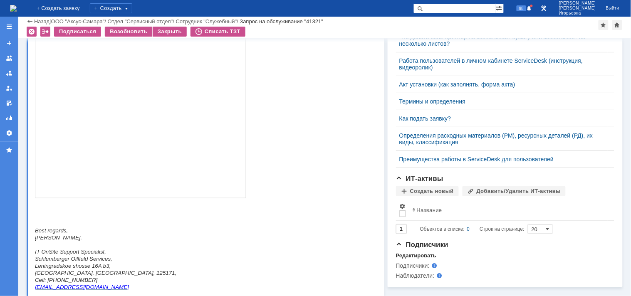
scroll to position [410, 0]
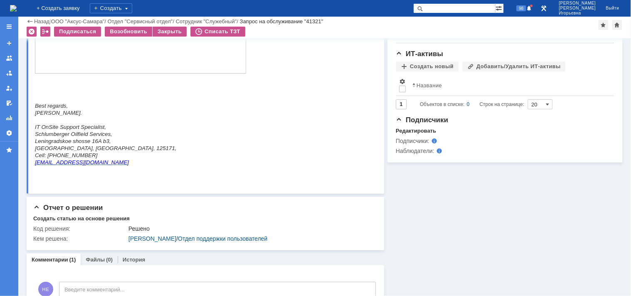
click at [17, 6] on img at bounding box center [13, 8] width 7 height 7
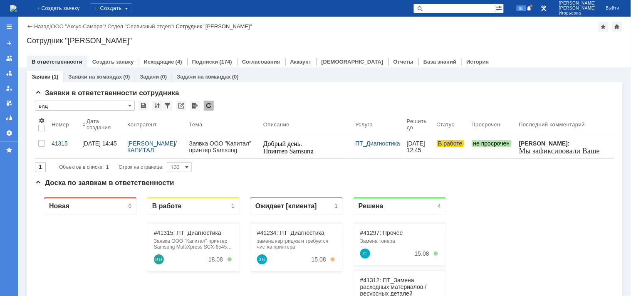
click at [459, 9] on input "text" at bounding box center [455, 8] width 82 height 10
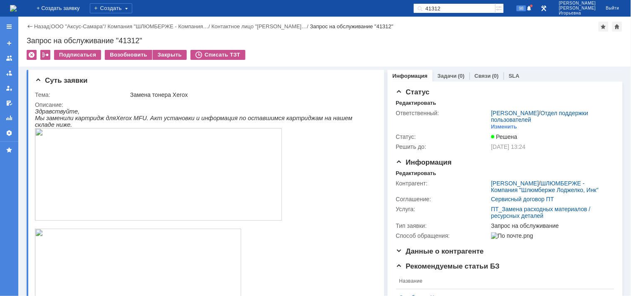
click at [130, 39] on div "Запрос на обслуживание "41312"" at bounding box center [325, 41] width 596 height 8
click at [129, 39] on div "Запрос на обслуживание "41312"" at bounding box center [325, 41] width 596 height 8
copy div "41312"
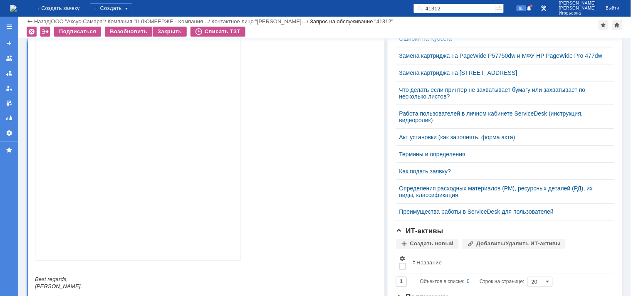
scroll to position [277, 0]
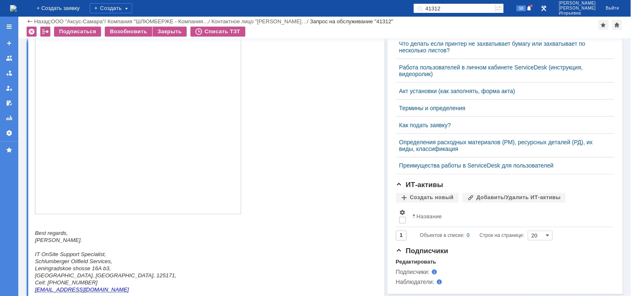
click at [470, 5] on input "41312" at bounding box center [455, 8] width 82 height 10
click at [468, 5] on input "41312" at bounding box center [455, 8] width 82 height 10
type input "41313"
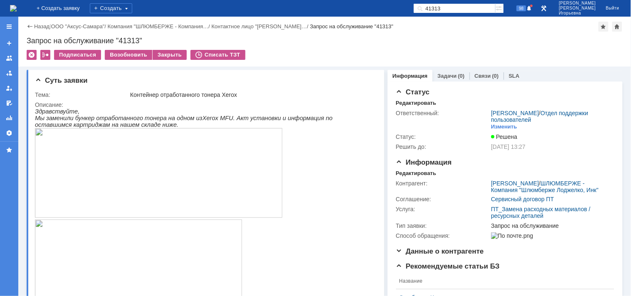
click at [131, 40] on div "Запрос на обслуживание "41313"" at bounding box center [325, 41] width 596 height 8
click at [130, 40] on div "Запрос на обслуживание "41313"" at bounding box center [325, 41] width 596 height 8
copy div "41313"
click at [17, 6] on img at bounding box center [13, 8] width 7 height 7
